Goal: Check status: Check status

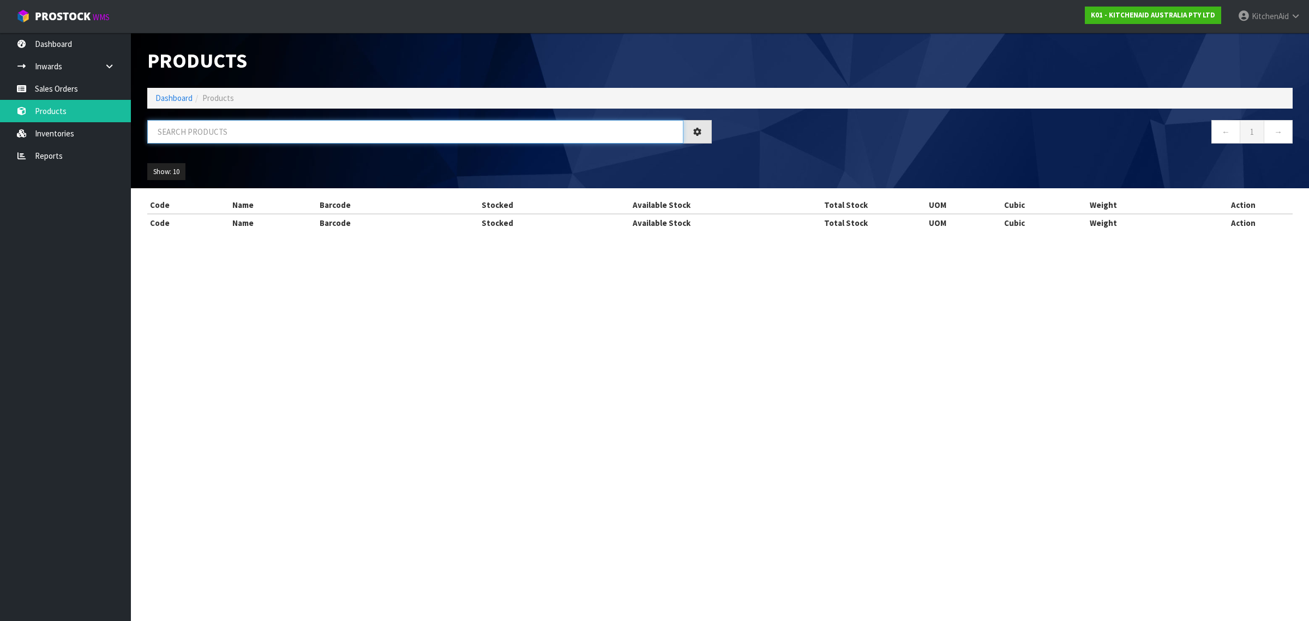
click at [243, 139] on input "text" at bounding box center [415, 131] width 536 height 23
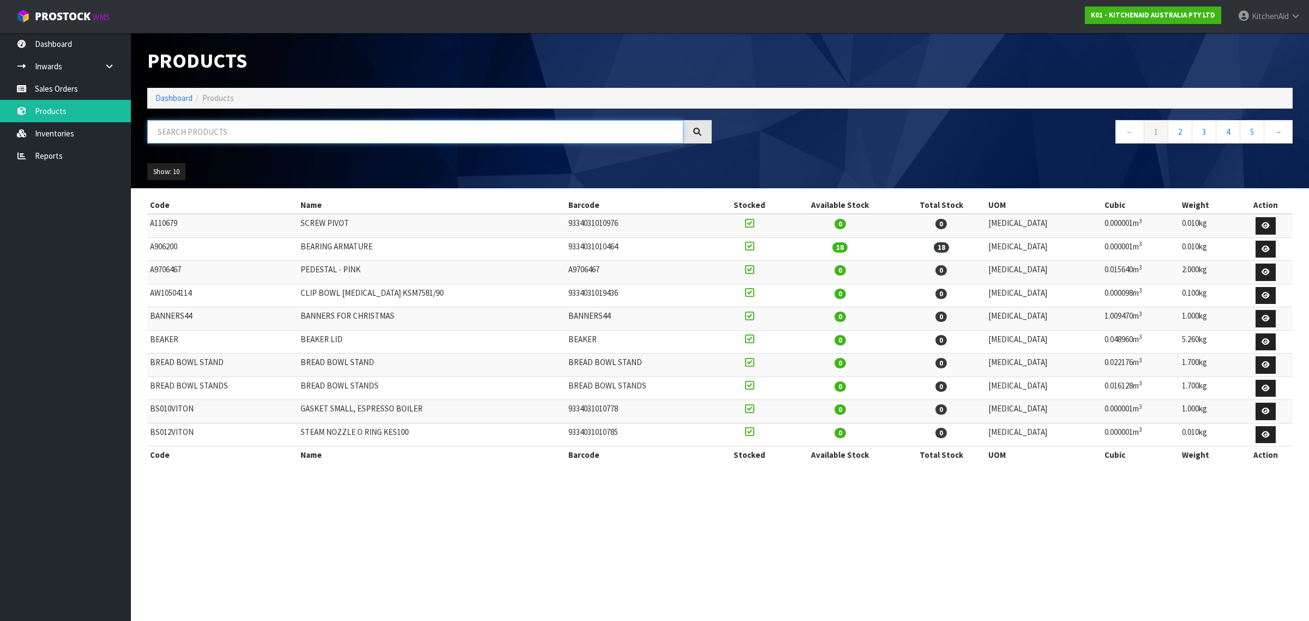
paste input "5KKVRFA3A"
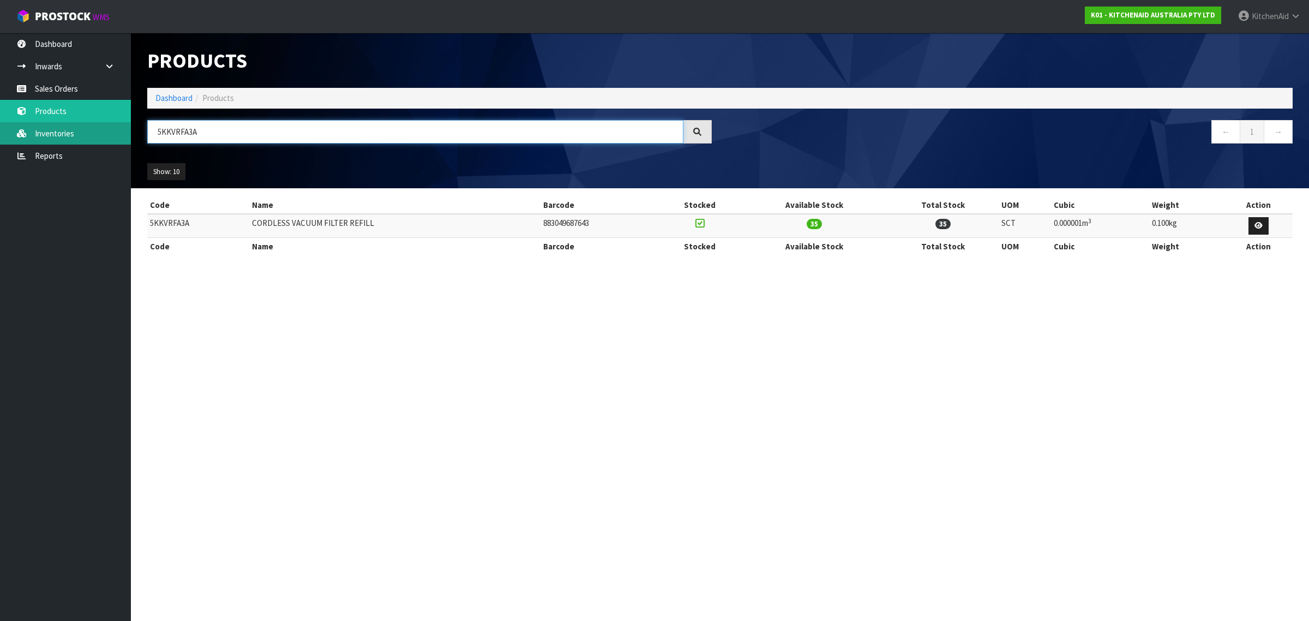
drag, startPoint x: 371, startPoint y: 119, endPoint x: 82, endPoint y: 130, distance: 289.3
click at [82, 130] on body "Toggle navigation ProStock WMS K01 - KITCHENAID AUSTRALIA PTY LTD [GEOGRAPHIC_D…" at bounding box center [654, 310] width 1309 height 621
paste input "SBRJA16ABM"
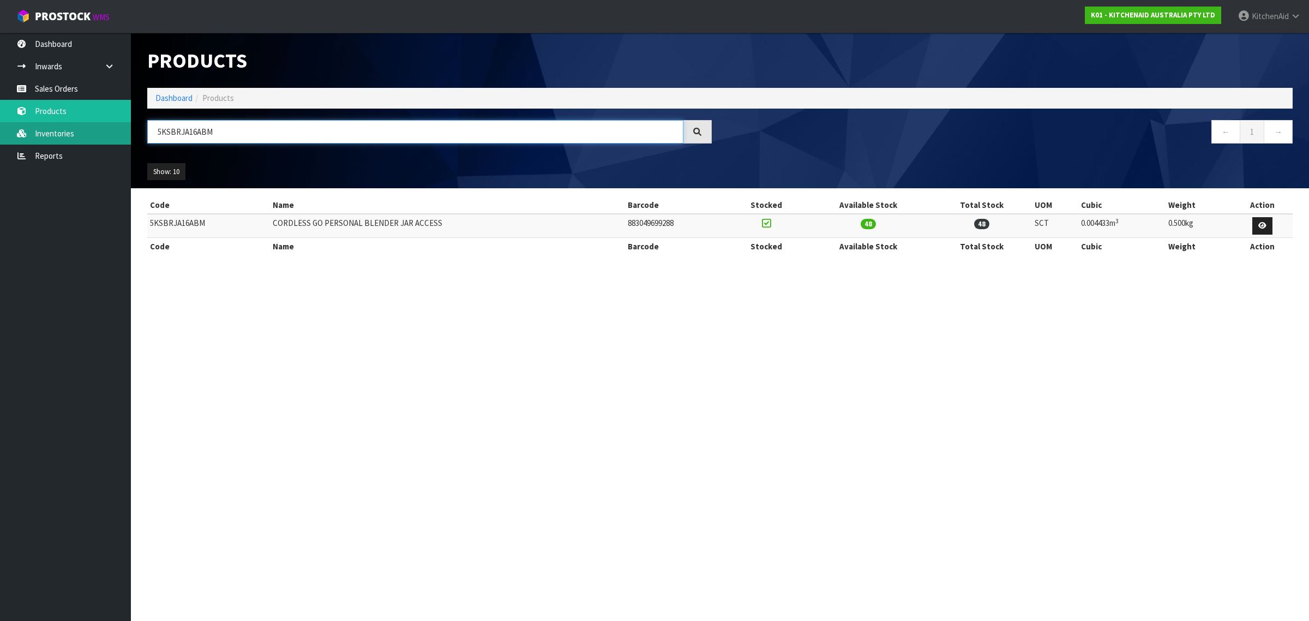
drag, startPoint x: 243, startPoint y: 127, endPoint x: 63, endPoint y: 135, distance: 179.6
click at [63, 135] on body "Toggle navigation ProStock WMS K01 - KITCHENAID AUSTRALIA PTY LTD [GEOGRAPHIC_D…" at bounding box center [654, 310] width 1309 height 621
paste input "KHM5110"
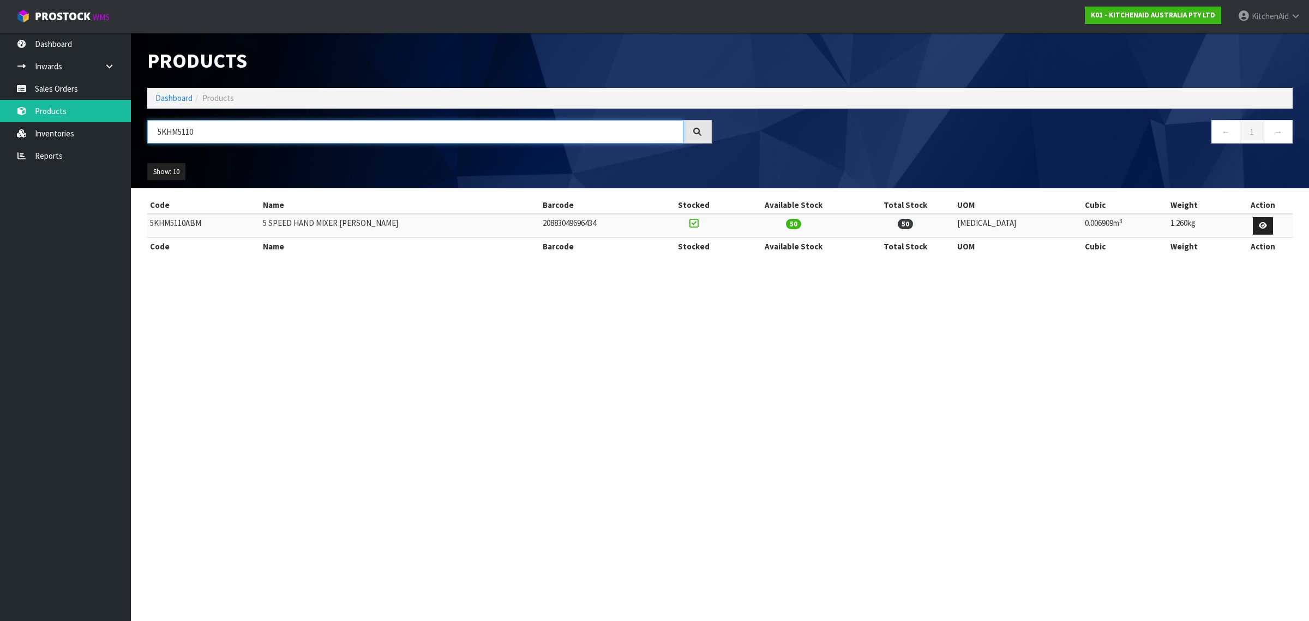
drag, startPoint x: 221, startPoint y: 132, endPoint x: 154, endPoint y: 126, distance: 67.3
click at [154, 126] on input "5KHM5110" at bounding box center [415, 131] width 536 height 23
paste input "[DATE]"
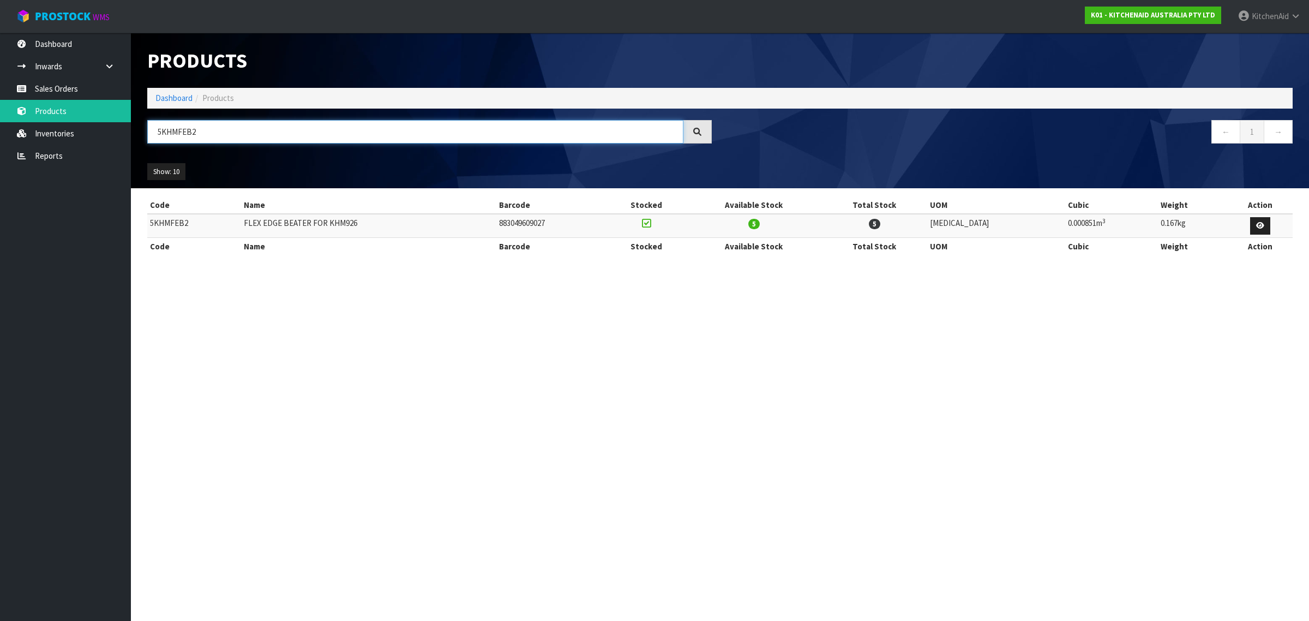
type input "5KHMFEB2"
